Goal: Check status

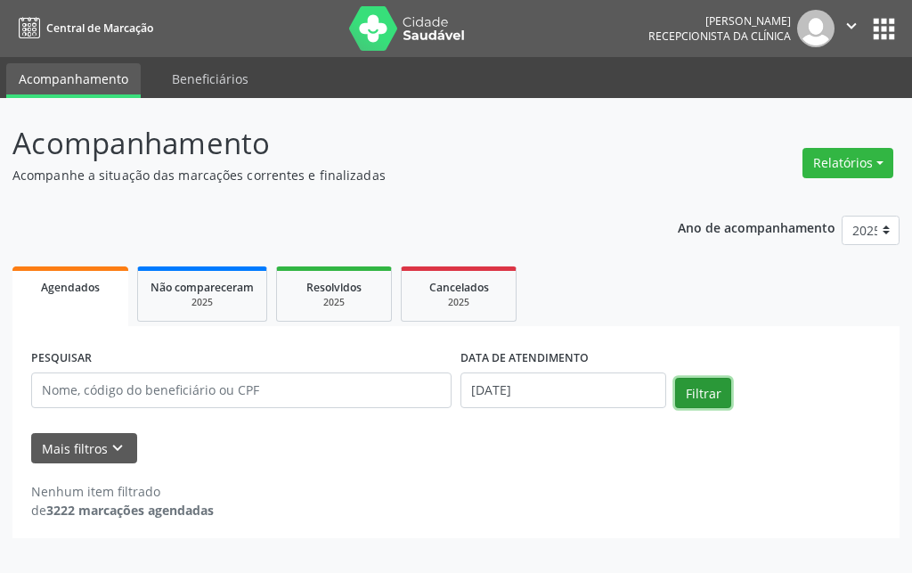
click at [686, 389] on button "Filtrar" at bounding box center [703, 393] width 56 height 30
click at [701, 393] on button "Filtrar" at bounding box center [703, 393] width 56 height 30
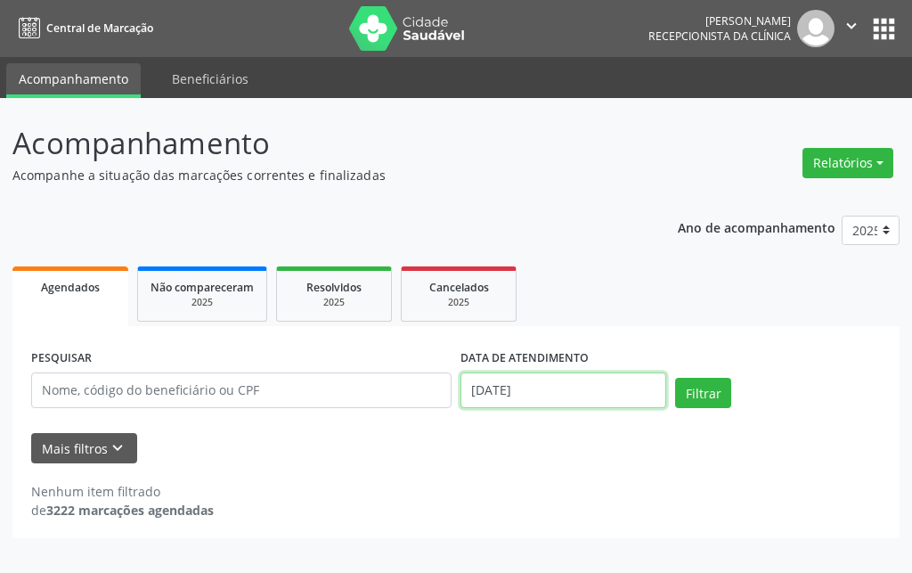
click at [621, 399] on input "[DATE]" at bounding box center [563, 390] width 206 height 36
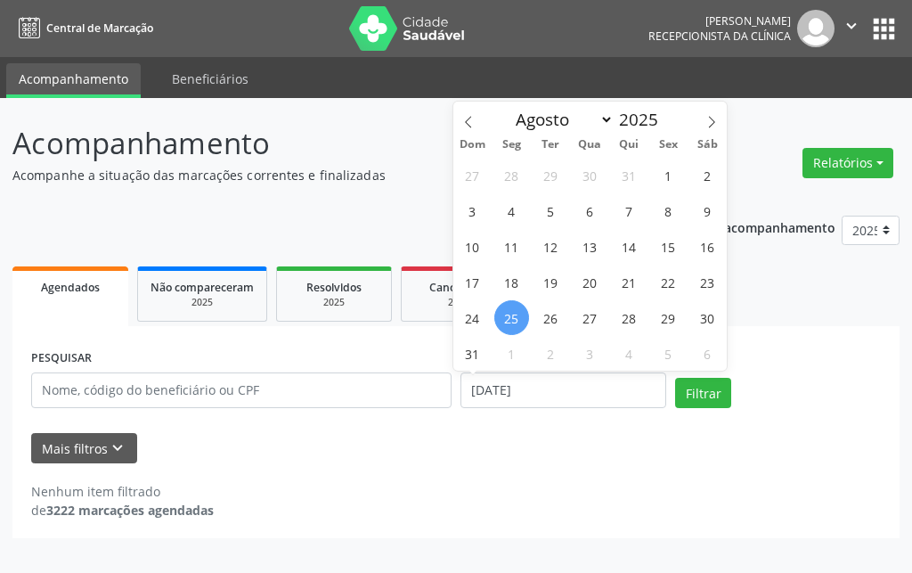
click at [510, 308] on span "25" at bounding box center [511, 317] width 35 height 35
type input "[DATE]"
click at [513, 315] on span "25" at bounding box center [511, 317] width 35 height 35
select select "7"
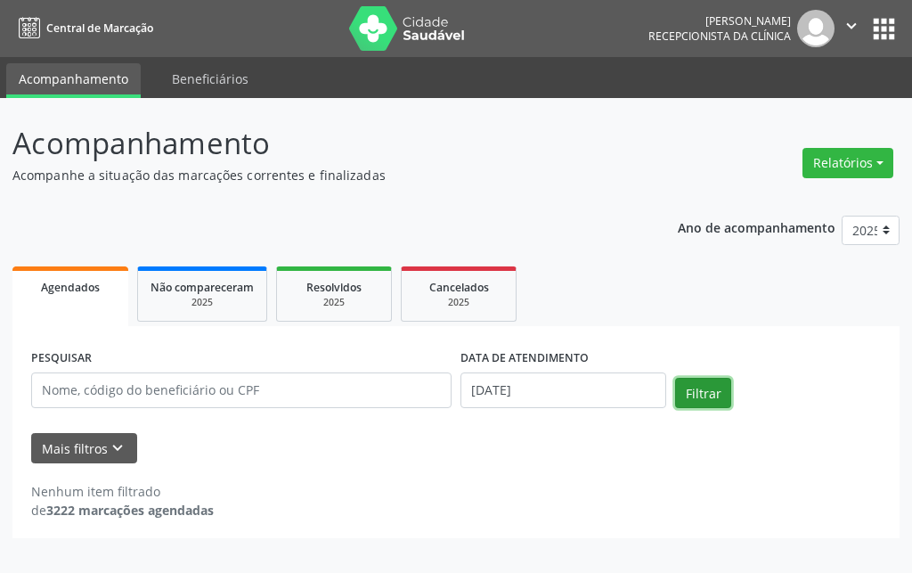
click at [709, 393] on button "Filtrar" at bounding box center [703, 393] width 56 height 30
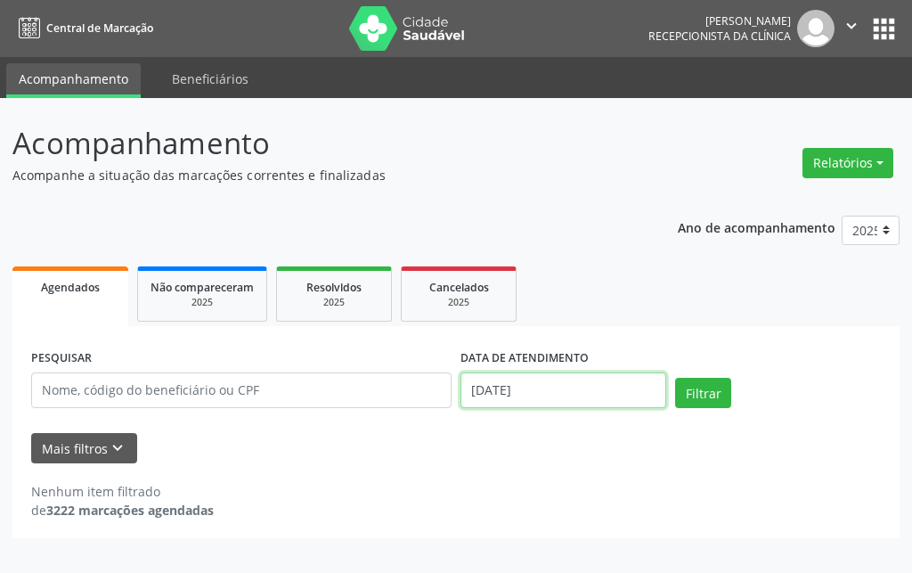
click at [638, 385] on input "[DATE]" at bounding box center [563, 390] width 206 height 36
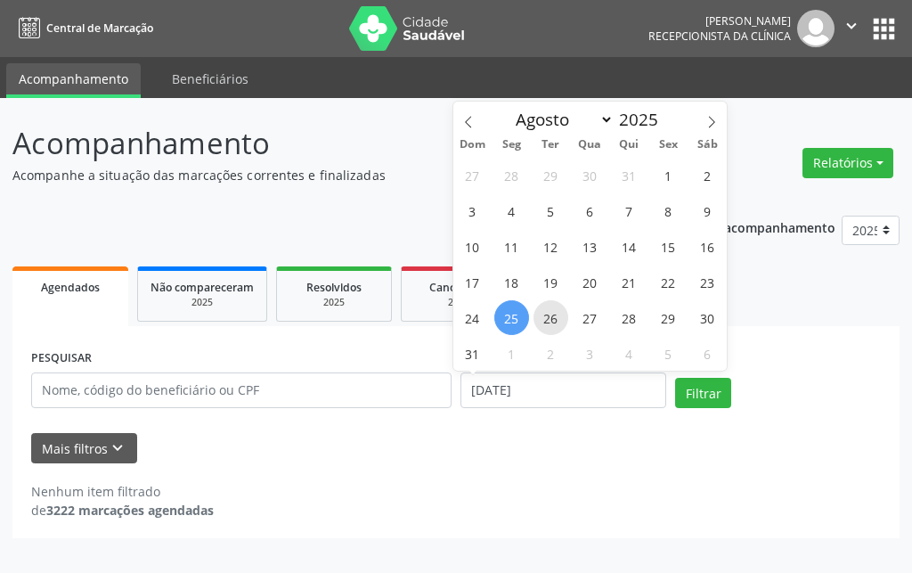
click at [545, 316] on span "26" at bounding box center [550, 317] width 35 height 35
type input "[DATE]"
click at [545, 316] on span "26" at bounding box center [550, 317] width 35 height 35
select select "7"
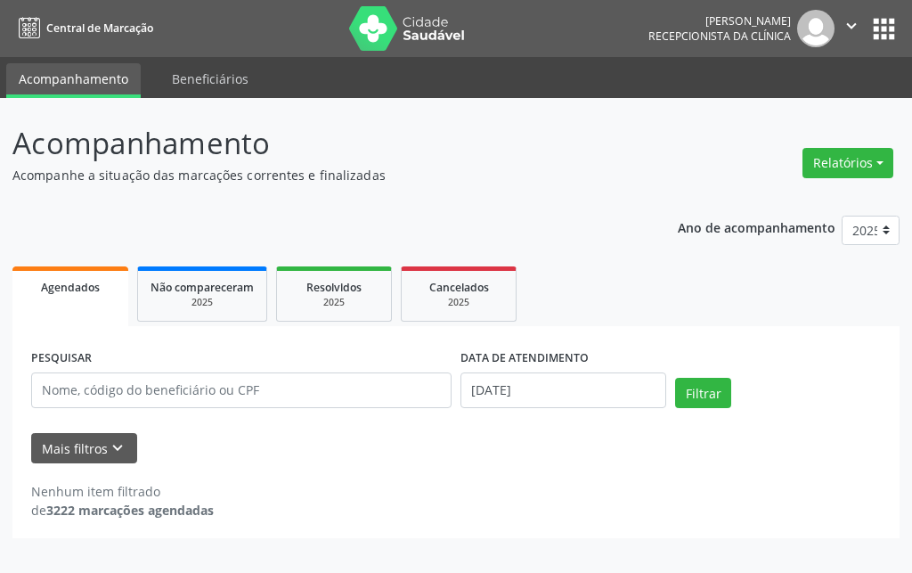
click at [705, 409] on div "Filtrar" at bounding box center [777, 399] width 215 height 43
click at [703, 404] on button "Filtrar" at bounding box center [703, 393] width 56 height 30
click at [564, 401] on input "[DATE]" at bounding box center [563, 390] width 206 height 36
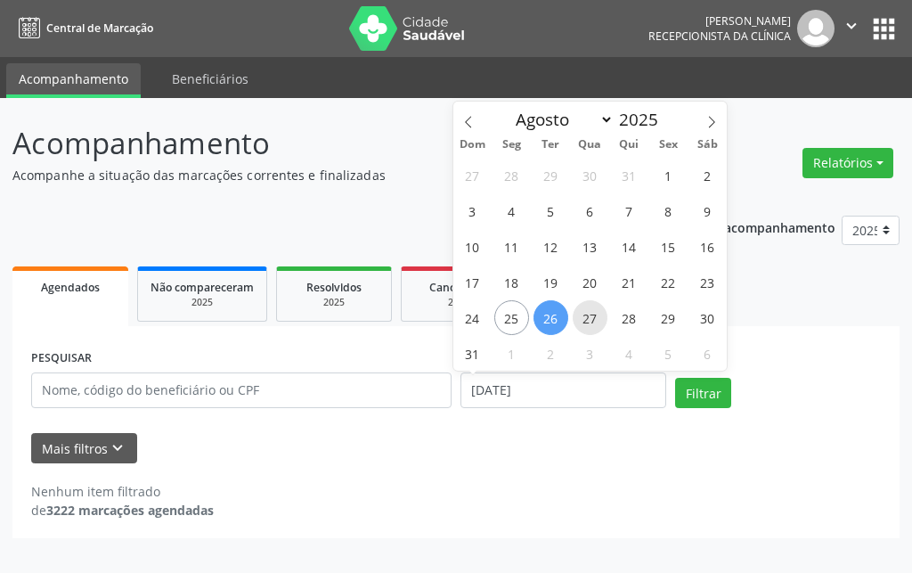
click at [597, 323] on span "27" at bounding box center [590, 317] width 35 height 35
type input "[DATE]"
click at [597, 323] on span "27" at bounding box center [590, 317] width 35 height 35
select select "7"
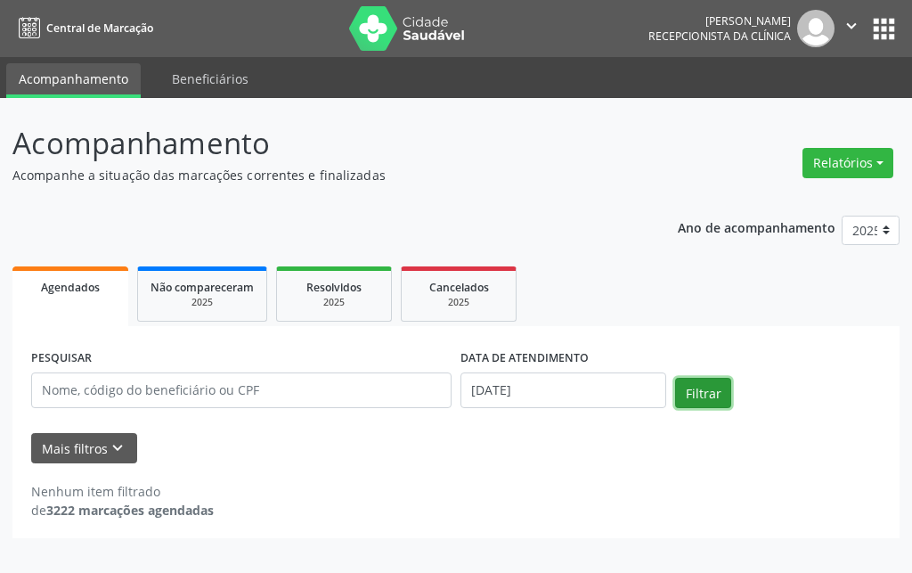
click at [710, 378] on button "Filtrar" at bounding box center [703, 393] width 56 height 30
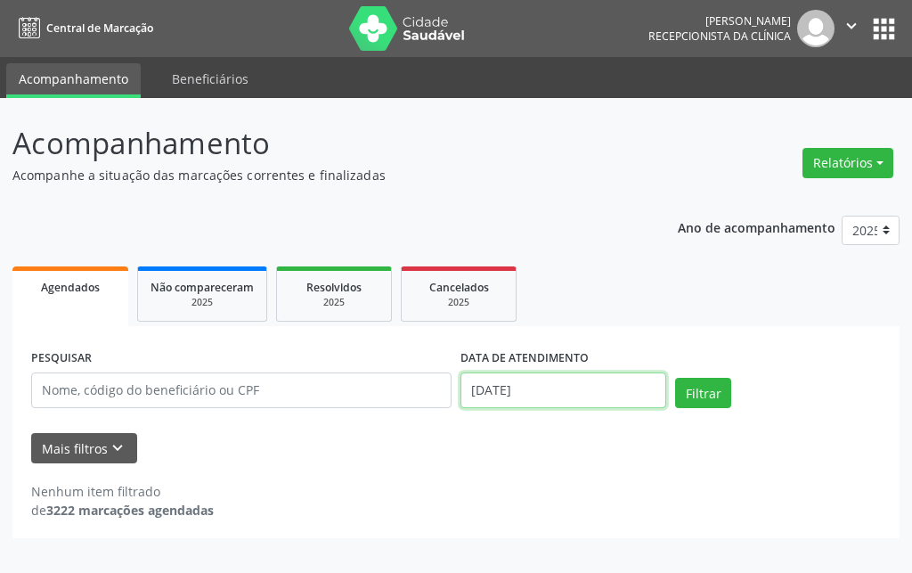
click at [606, 392] on input "[DATE]" at bounding box center [563, 390] width 206 height 36
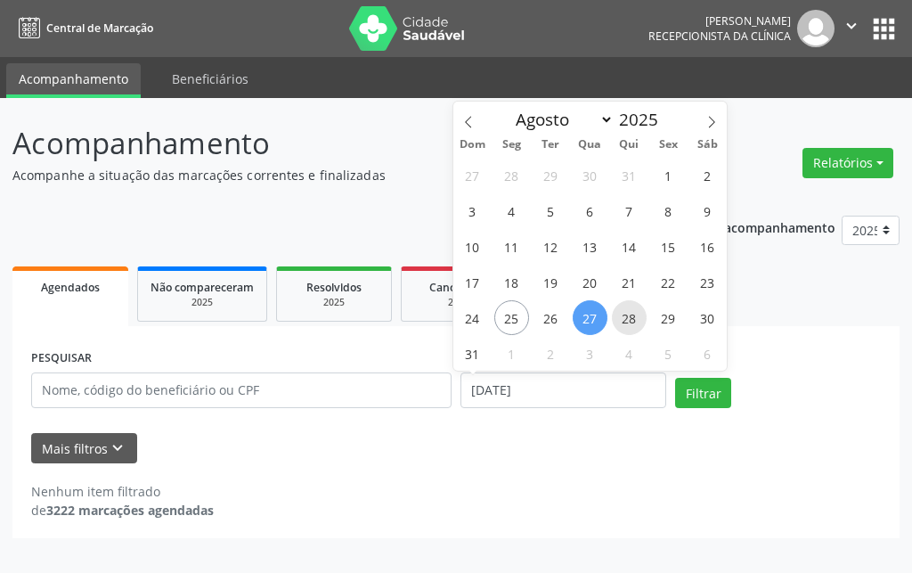
click at [638, 326] on span "28" at bounding box center [629, 317] width 35 height 35
type input "[DATE]"
click at [638, 326] on span "28" at bounding box center [629, 317] width 35 height 35
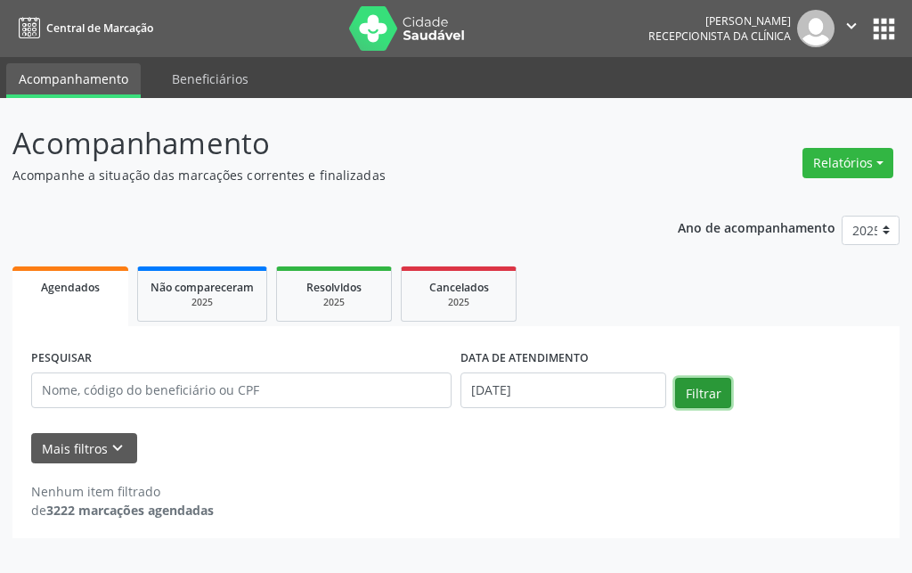
click at [692, 392] on button "Filtrar" at bounding box center [703, 393] width 56 height 30
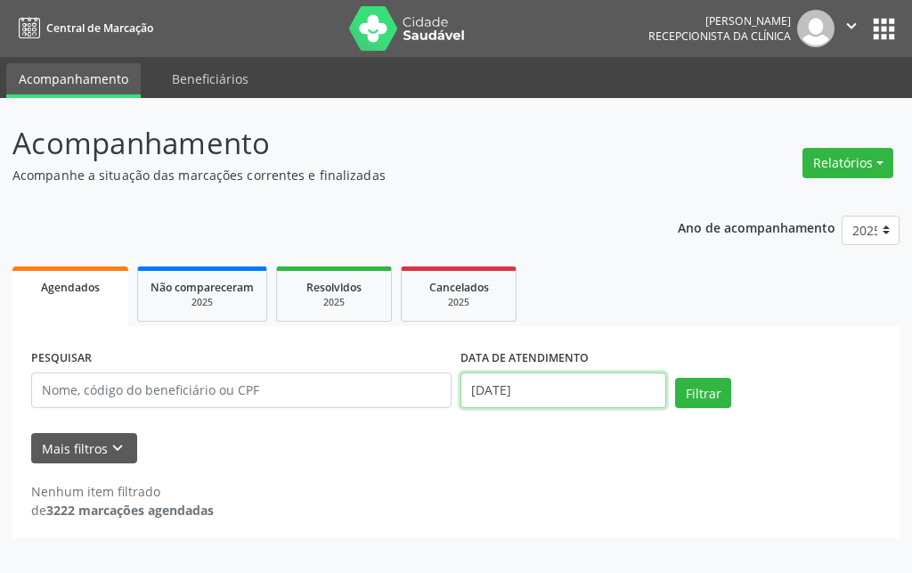
click at [589, 379] on input "[DATE]" at bounding box center [563, 390] width 206 height 36
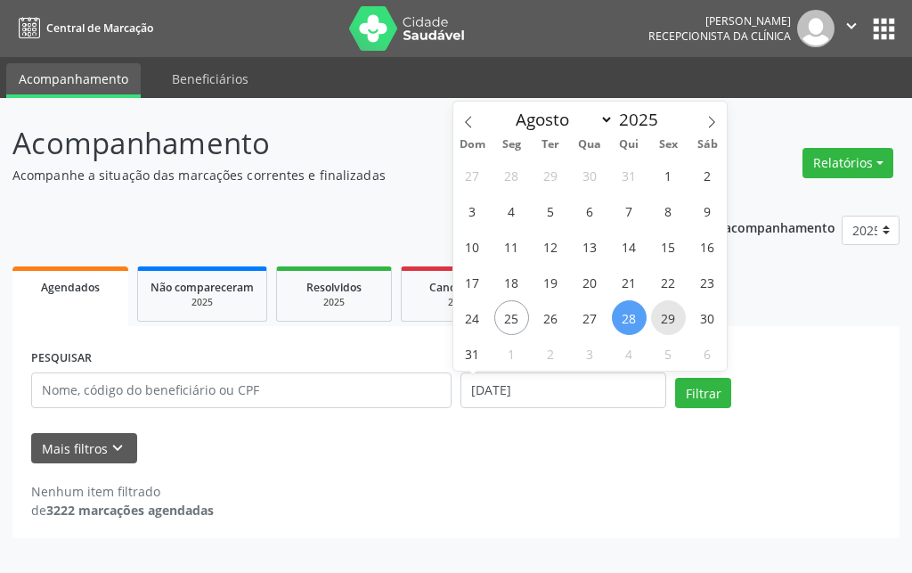
click at [655, 317] on span "29" at bounding box center [668, 317] width 35 height 35
type input "[DATE]"
click at [667, 321] on span "29" at bounding box center [668, 317] width 35 height 35
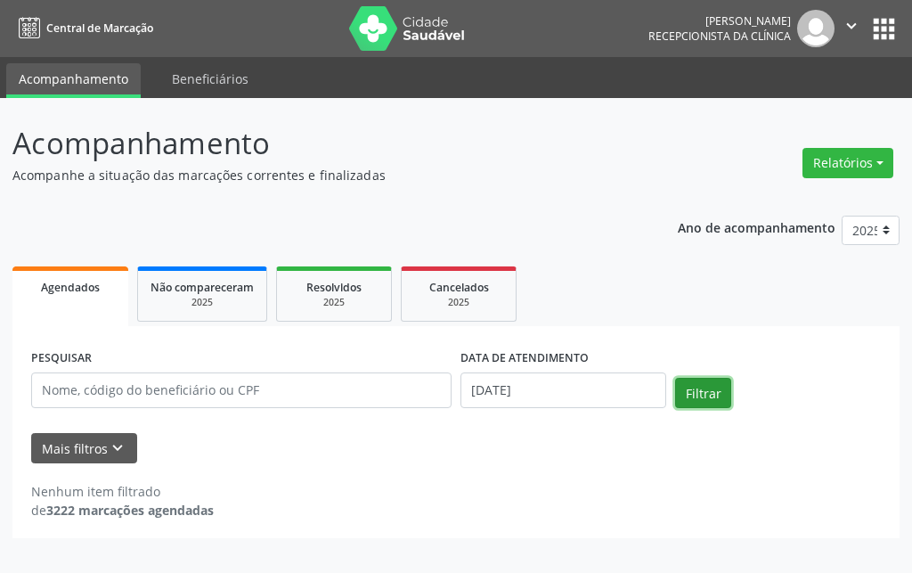
click at [698, 396] on button "Filtrar" at bounding box center [703, 393] width 56 height 30
click at [516, 489] on div "Nenhum item filtrado de 3222 marcações agendadas" at bounding box center [455, 500] width 849 height 37
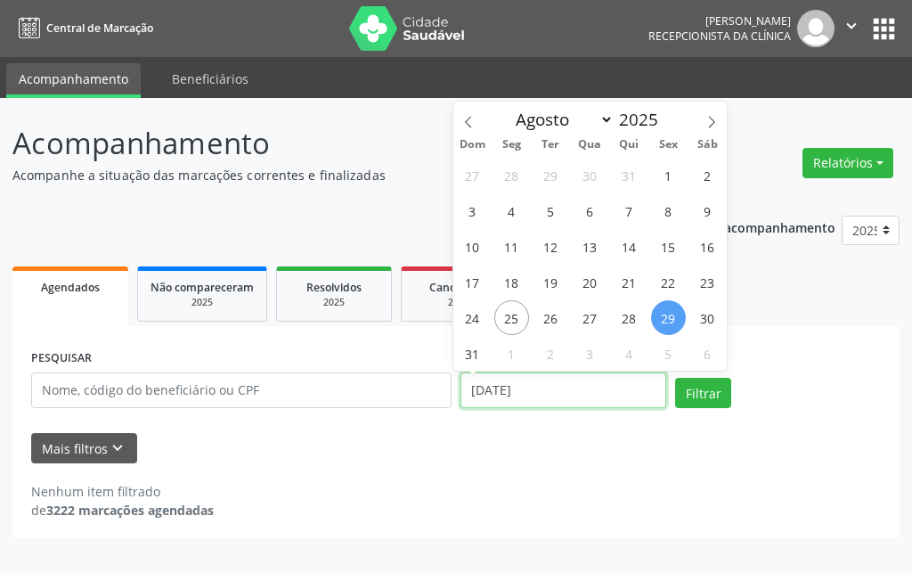
click at [558, 389] on input "[DATE]" at bounding box center [563, 390] width 206 height 36
click at [511, 308] on span "25" at bounding box center [511, 317] width 35 height 35
type input "[DATE]"
click at [511, 322] on span "25" at bounding box center [511, 317] width 35 height 35
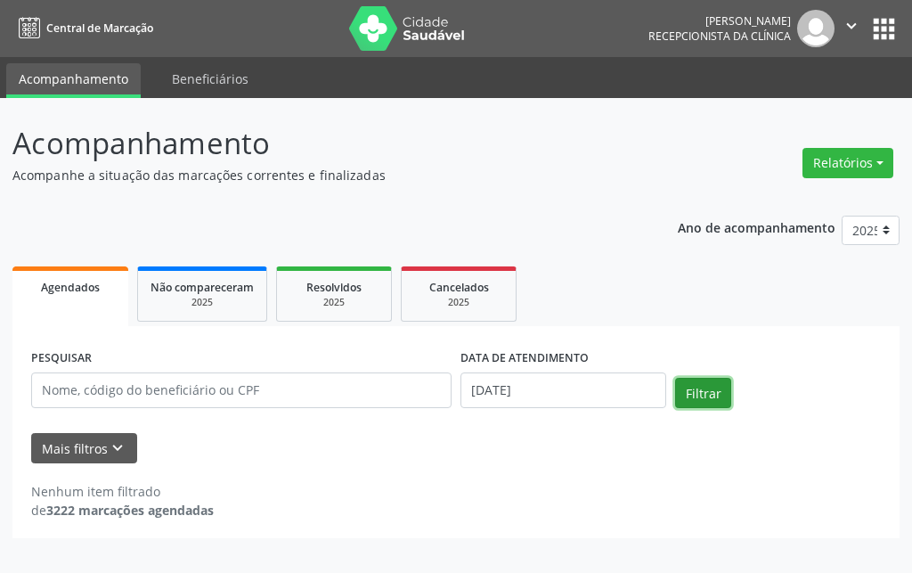
click at [691, 388] on button "Filtrar" at bounding box center [703, 393] width 56 height 30
click at [763, 353] on div "PESQUISAR DATA DE ATENDIMENTO [DATE] Filtrar" at bounding box center [456, 383] width 858 height 76
click at [614, 286] on ul "Agendados Não compareceram 2025 Resolvidos 2025 Cancelados 2025" at bounding box center [455, 294] width 887 height 64
click at [541, 223] on div "Ano de acompanhamento 2025 2024 2023 2022 2021 Agendados Não compareceram 2025 …" at bounding box center [455, 371] width 887 height 336
